Goal: Book appointment/travel/reservation

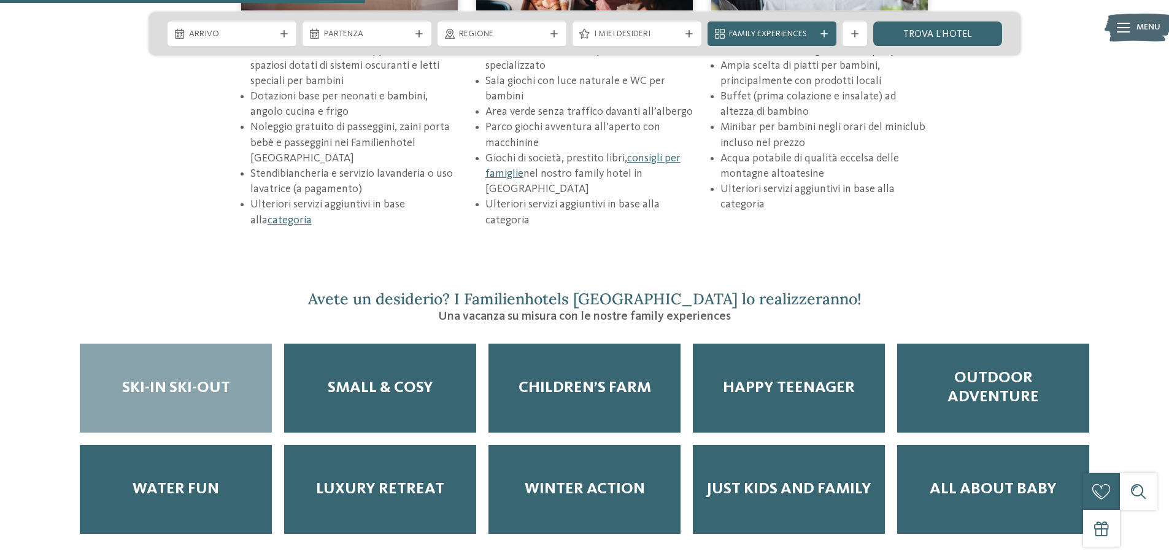
scroll to position [1963, 0]
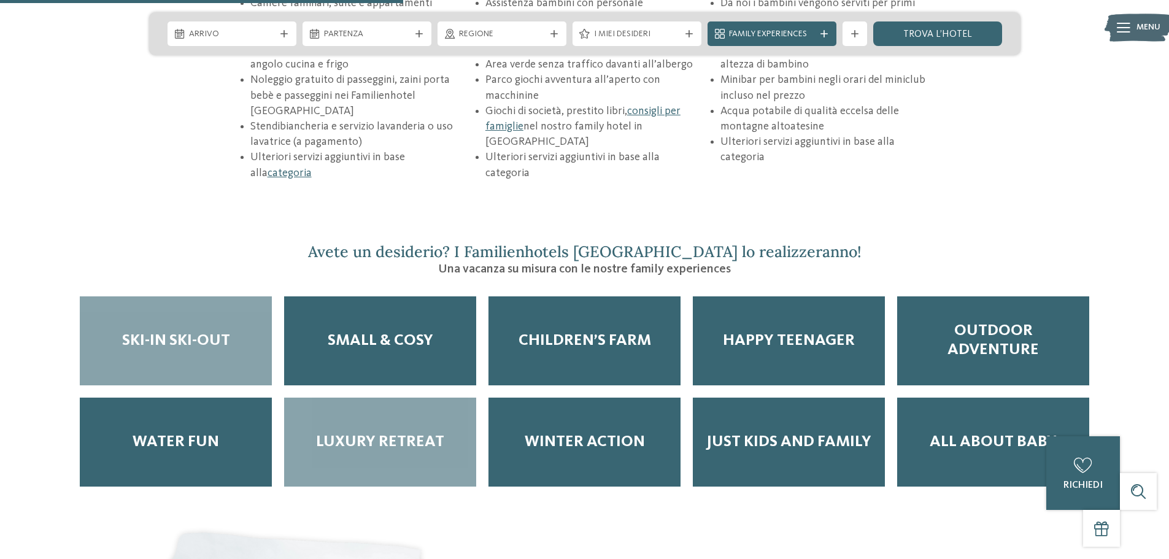
click at [388, 433] on span "Luxury Retreat" at bounding box center [380, 442] width 128 height 19
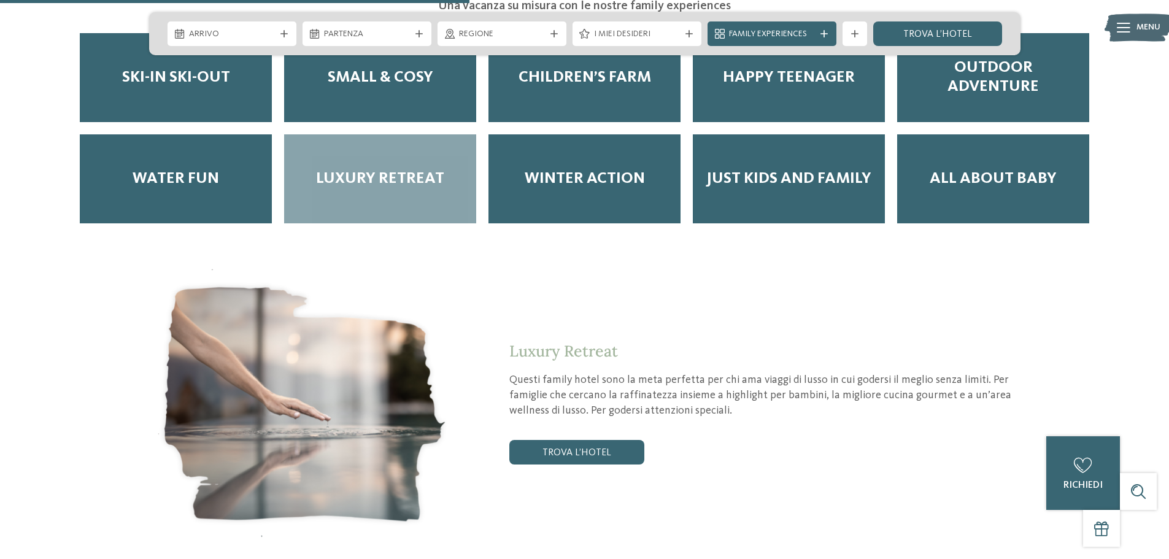
scroll to position [2332, 0]
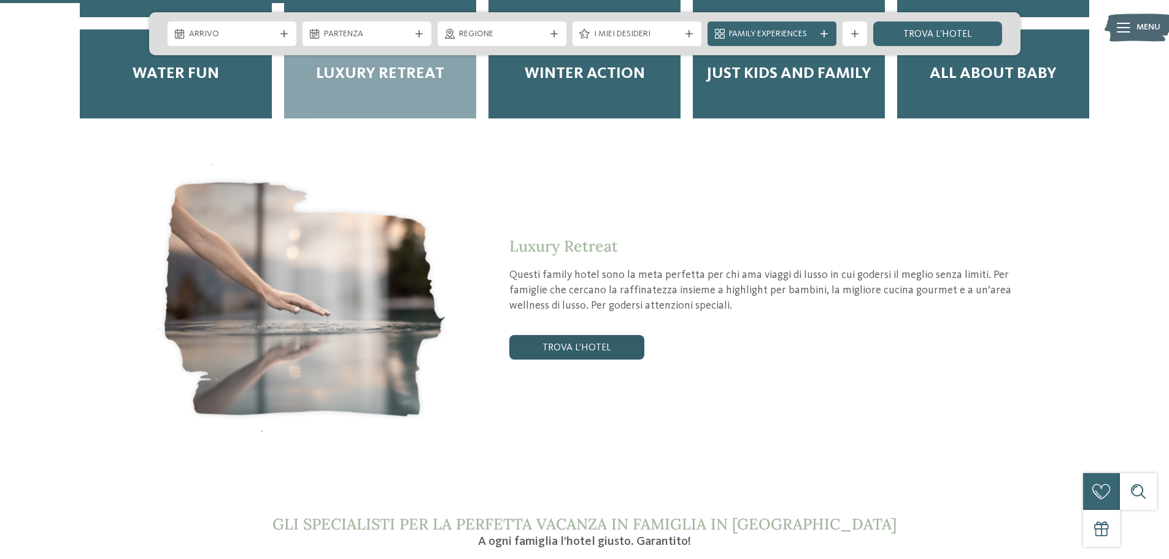
click at [555, 335] on link "trova l’hotel" at bounding box center [576, 347] width 135 height 25
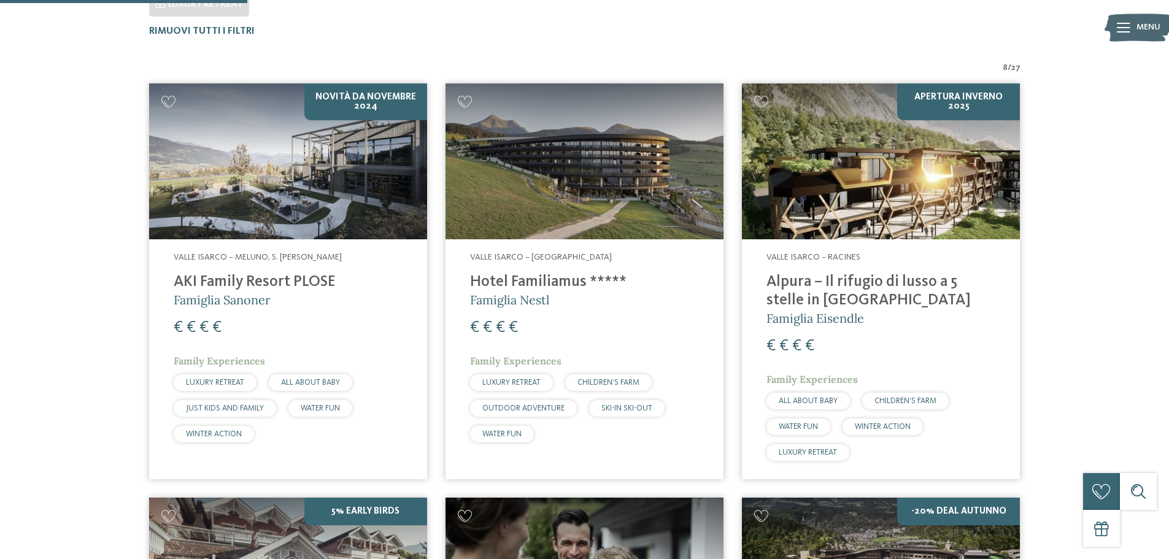
scroll to position [402, 0]
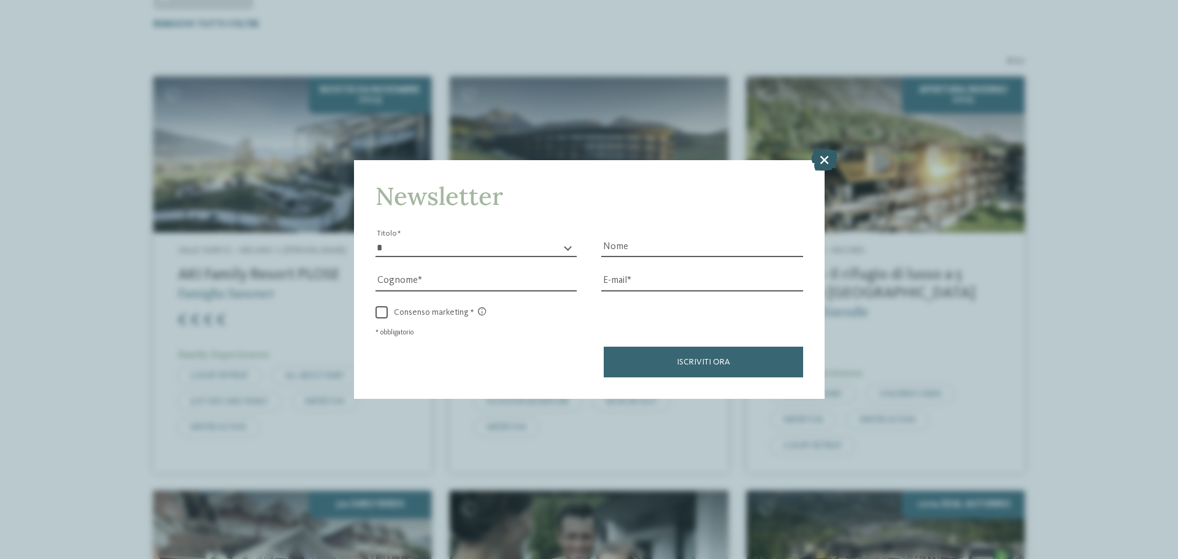
click at [825, 155] on icon at bounding box center [824, 159] width 26 height 21
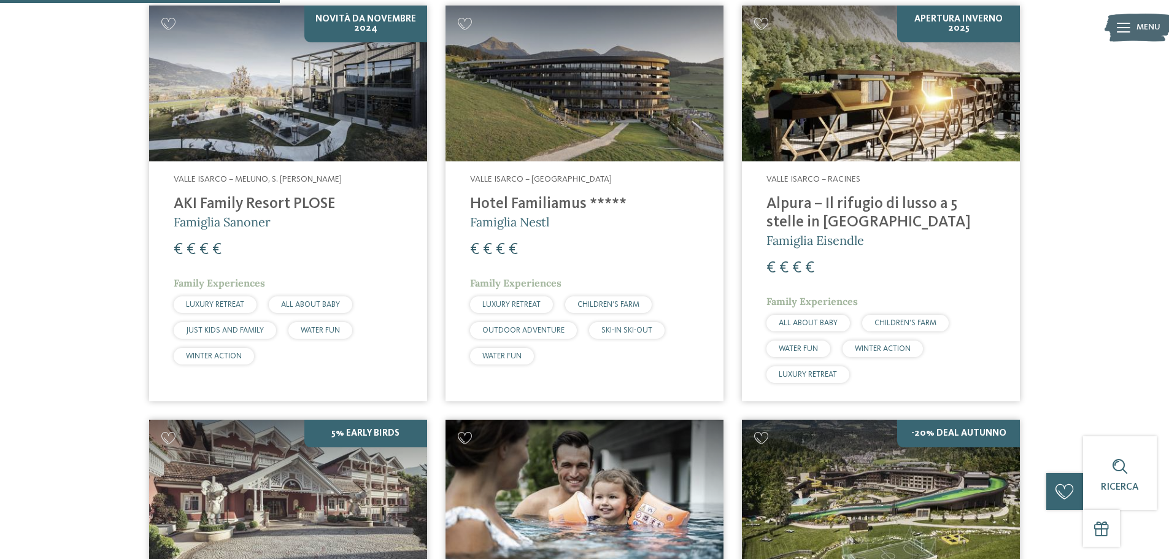
scroll to position [771, 0]
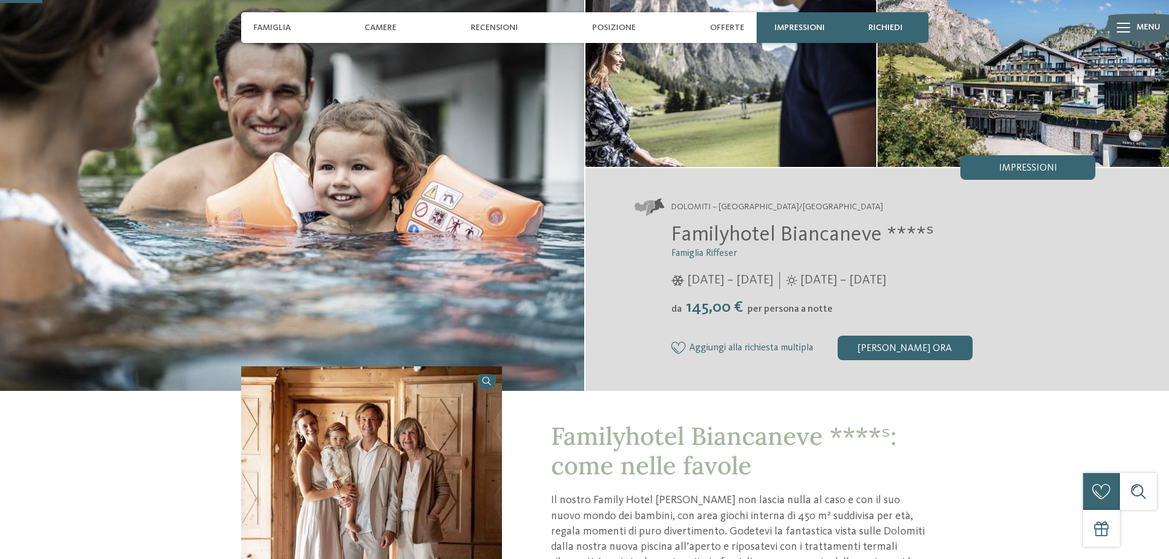
scroll to position [123, 0]
